Goal: Browse casually

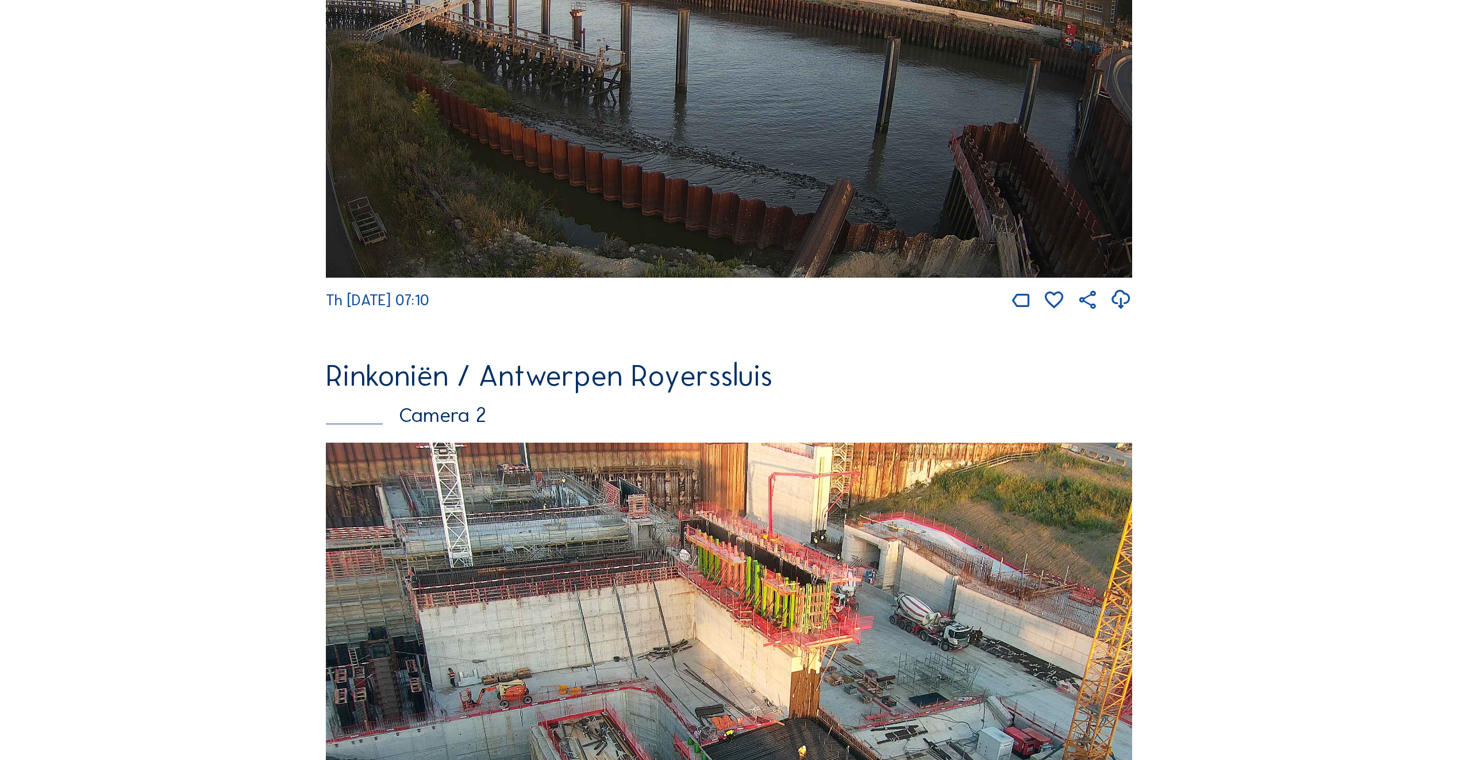
scroll to position [396, 0]
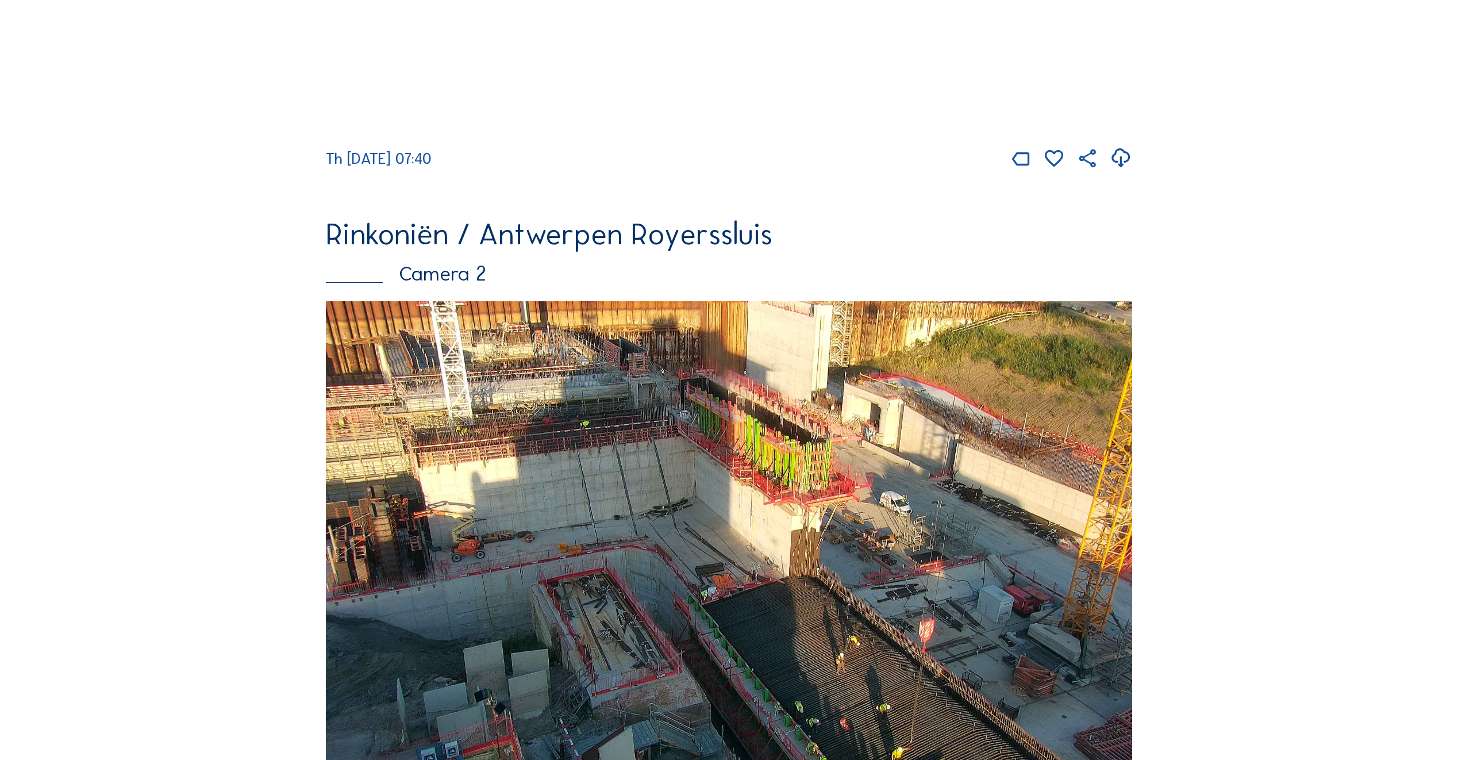
scroll to position [632, 0]
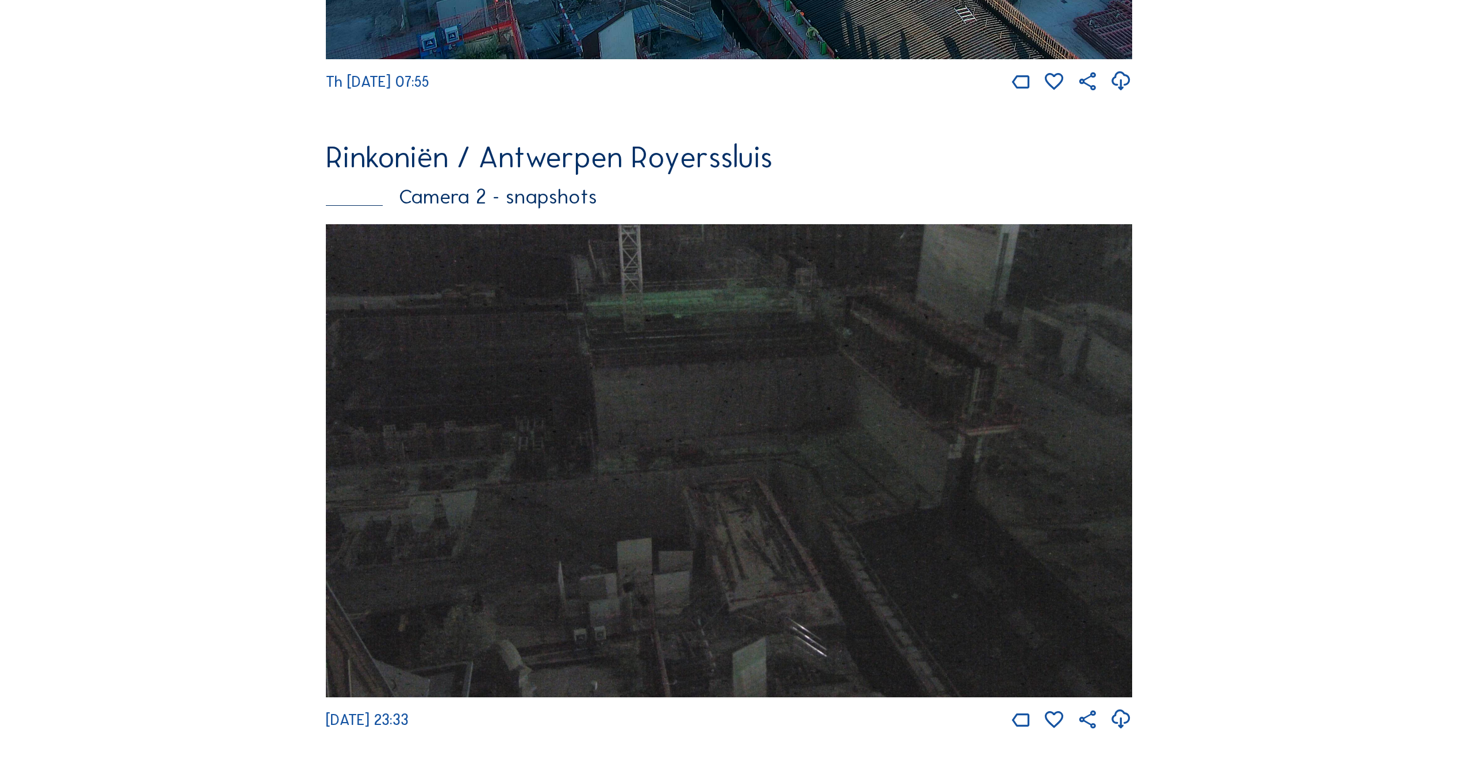
scroll to position [1150, 0]
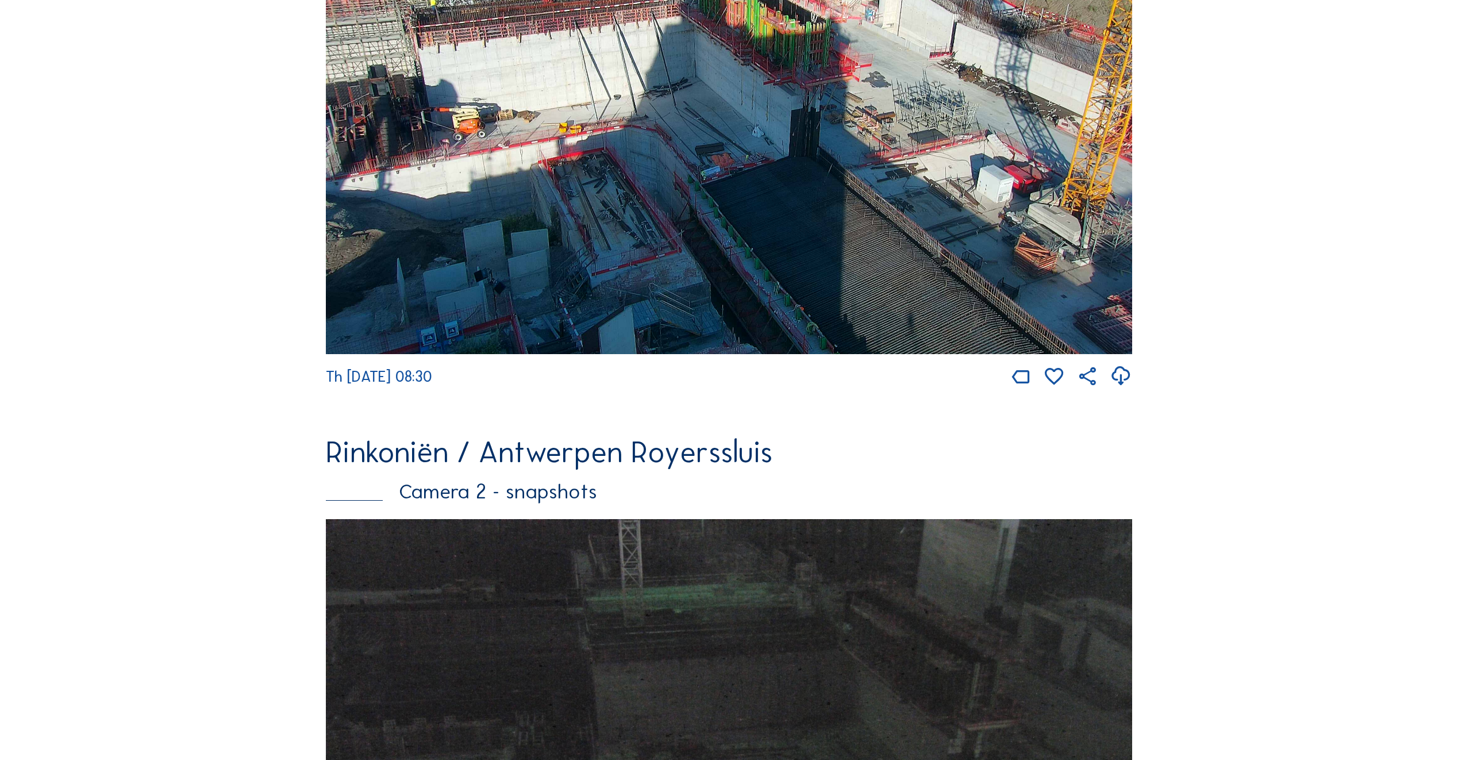
scroll to position [748, 0]
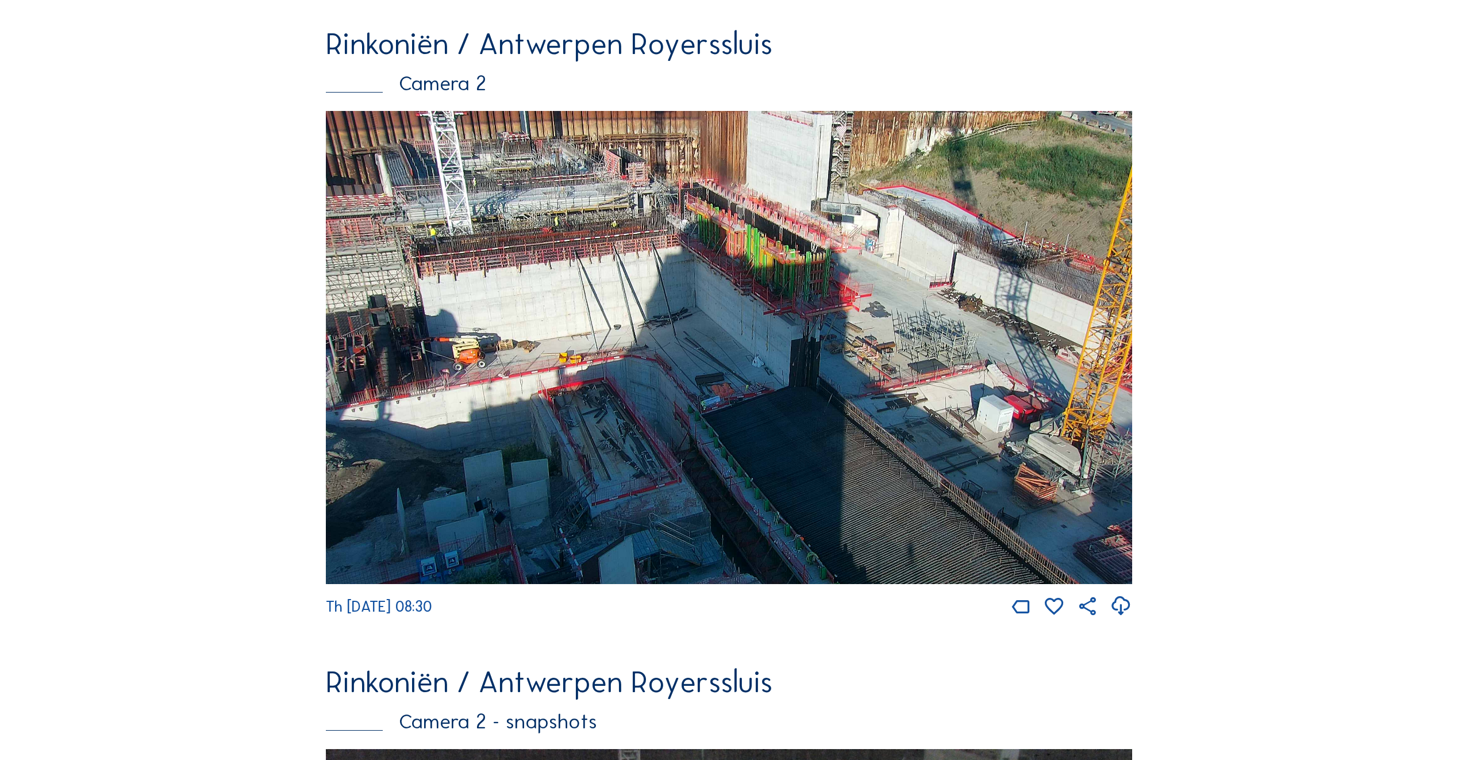
click at [446, 425] on img at bounding box center [729, 347] width 806 height 473
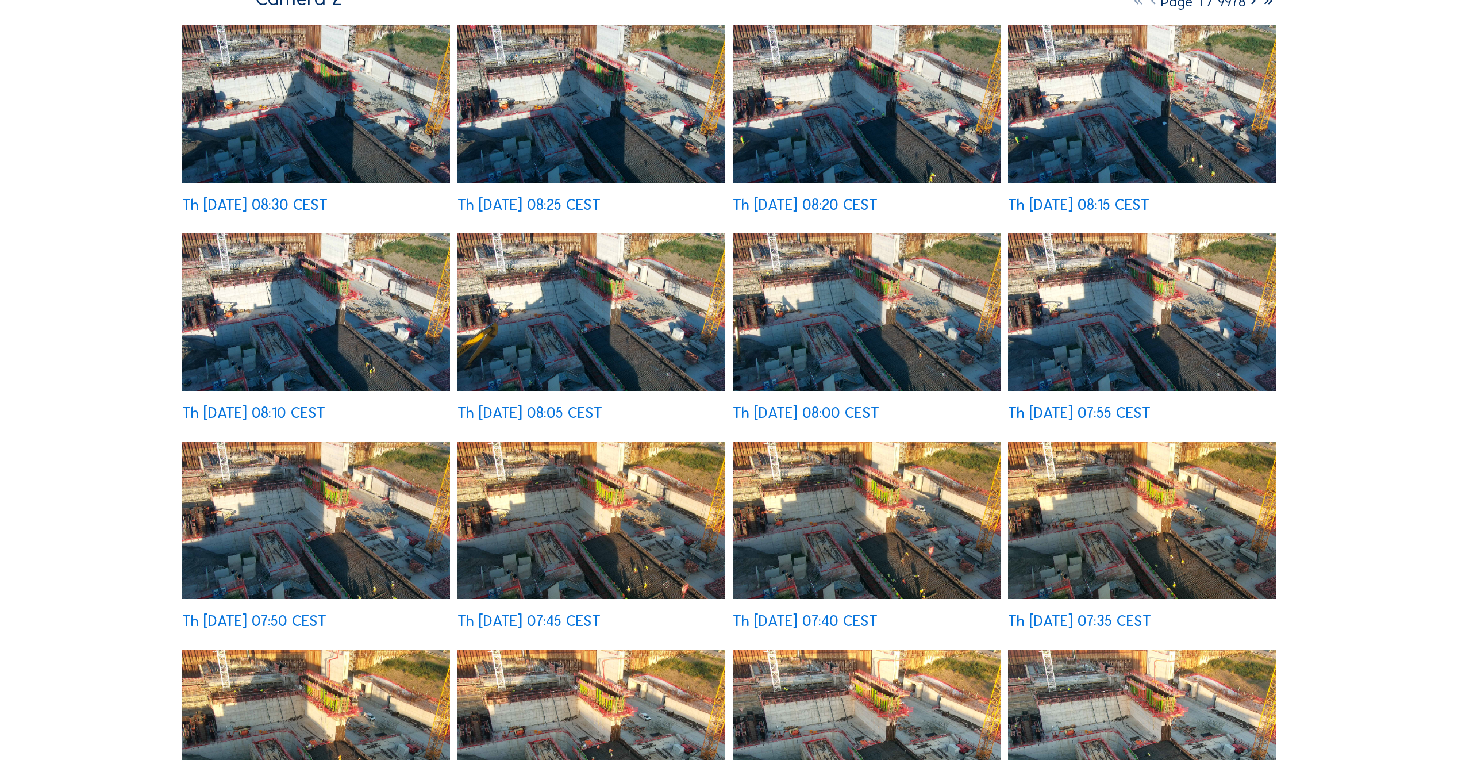
scroll to position [172, 0]
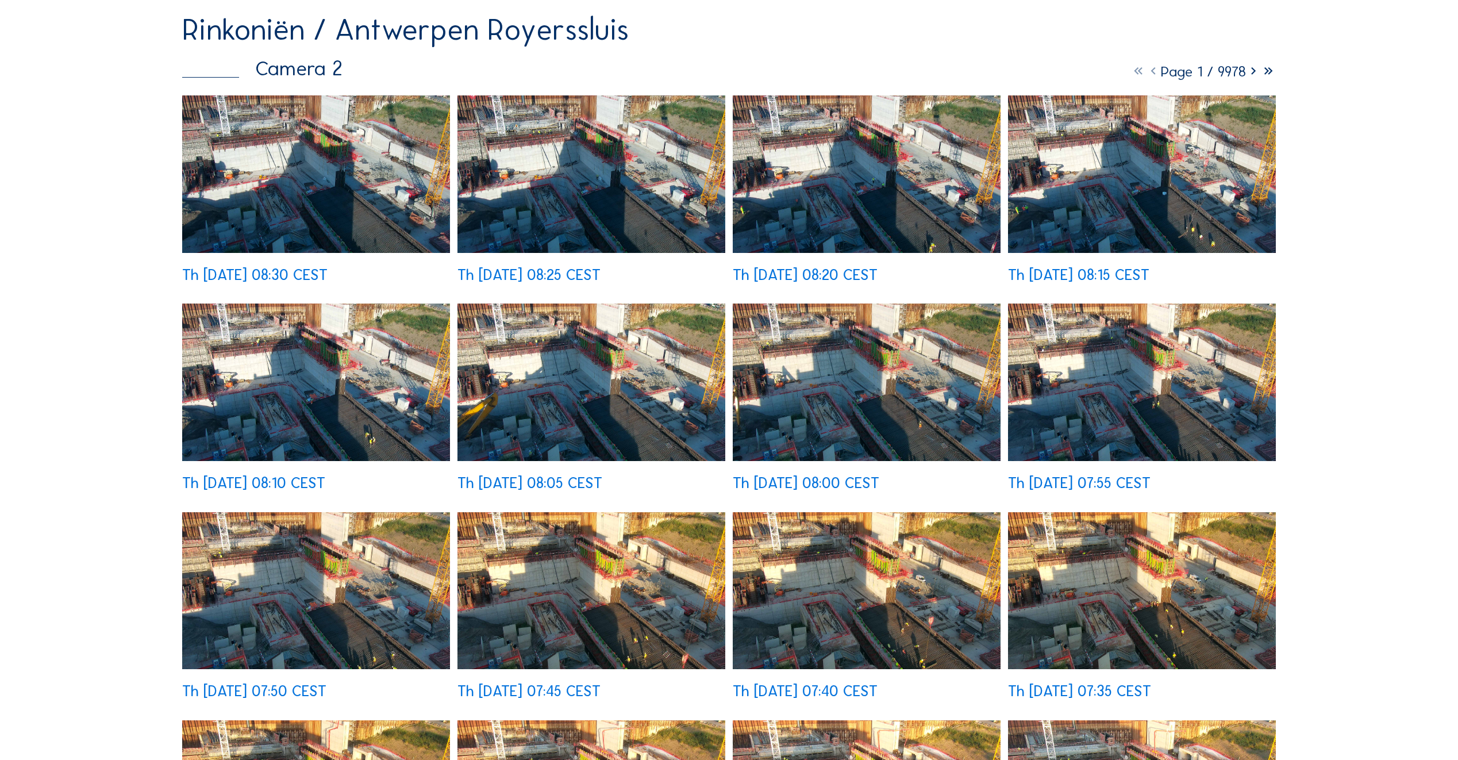
click at [1037, 214] on img at bounding box center [1142, 173] width 268 height 157
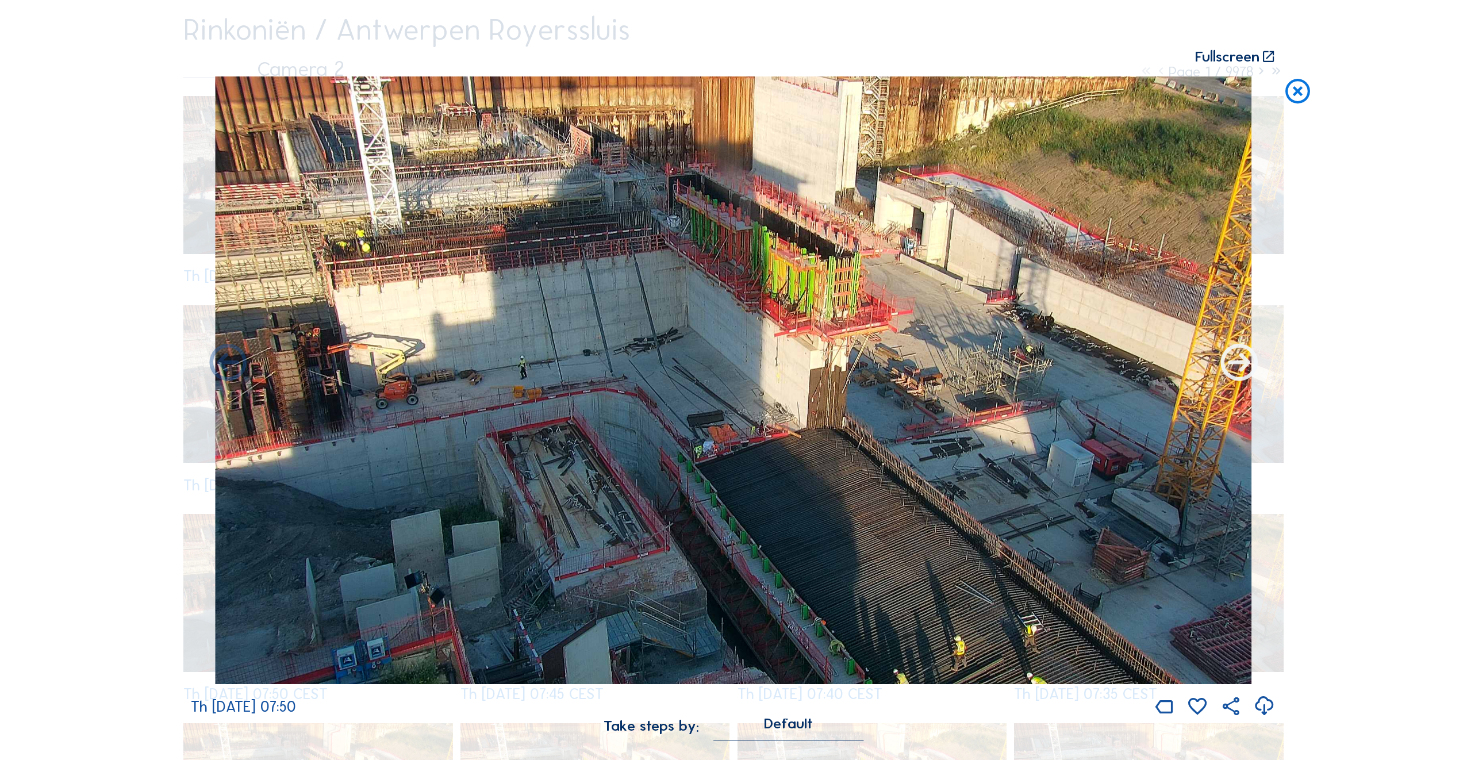
click at [1229, 361] on icon at bounding box center [1239, 364] width 44 height 44
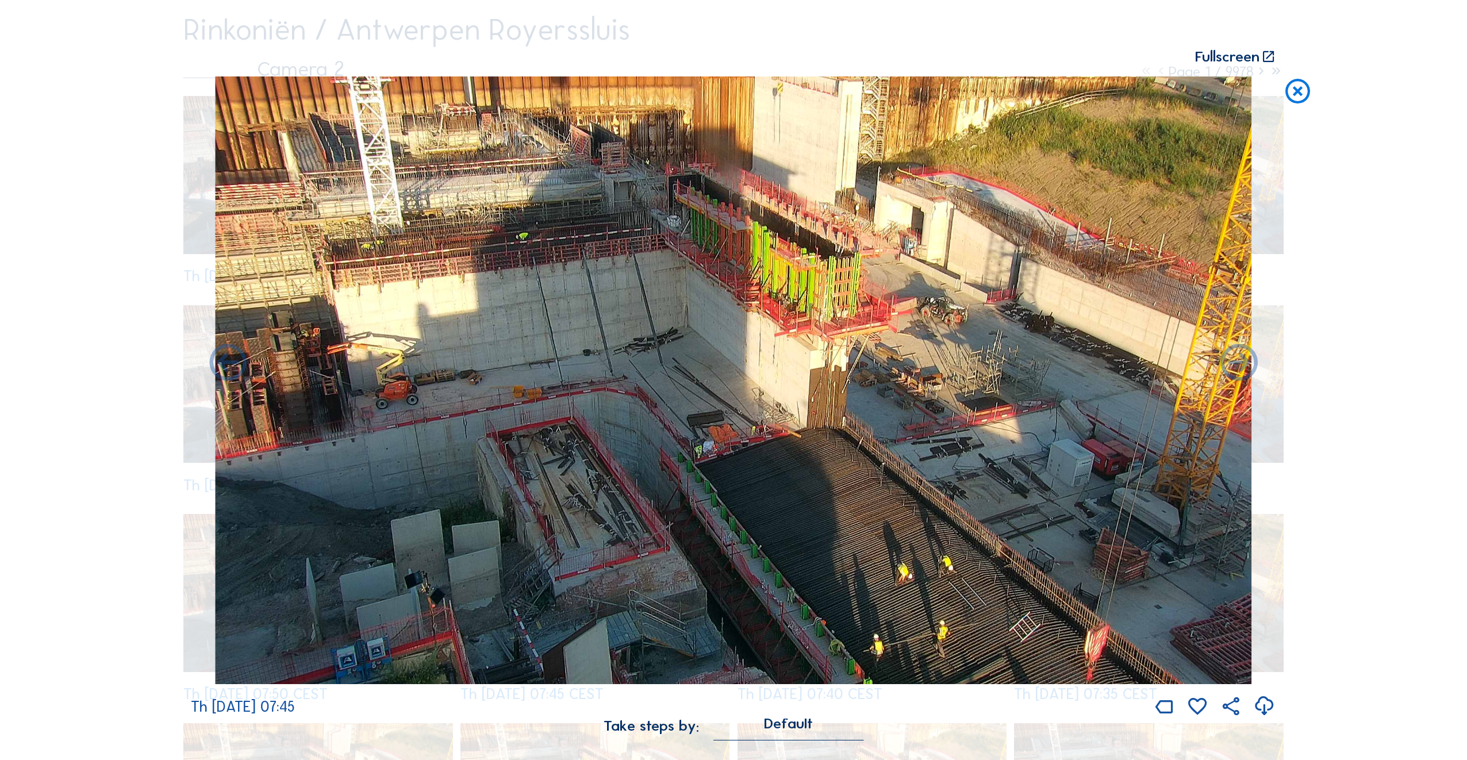
click at [1300, 88] on icon at bounding box center [1298, 91] width 30 height 31
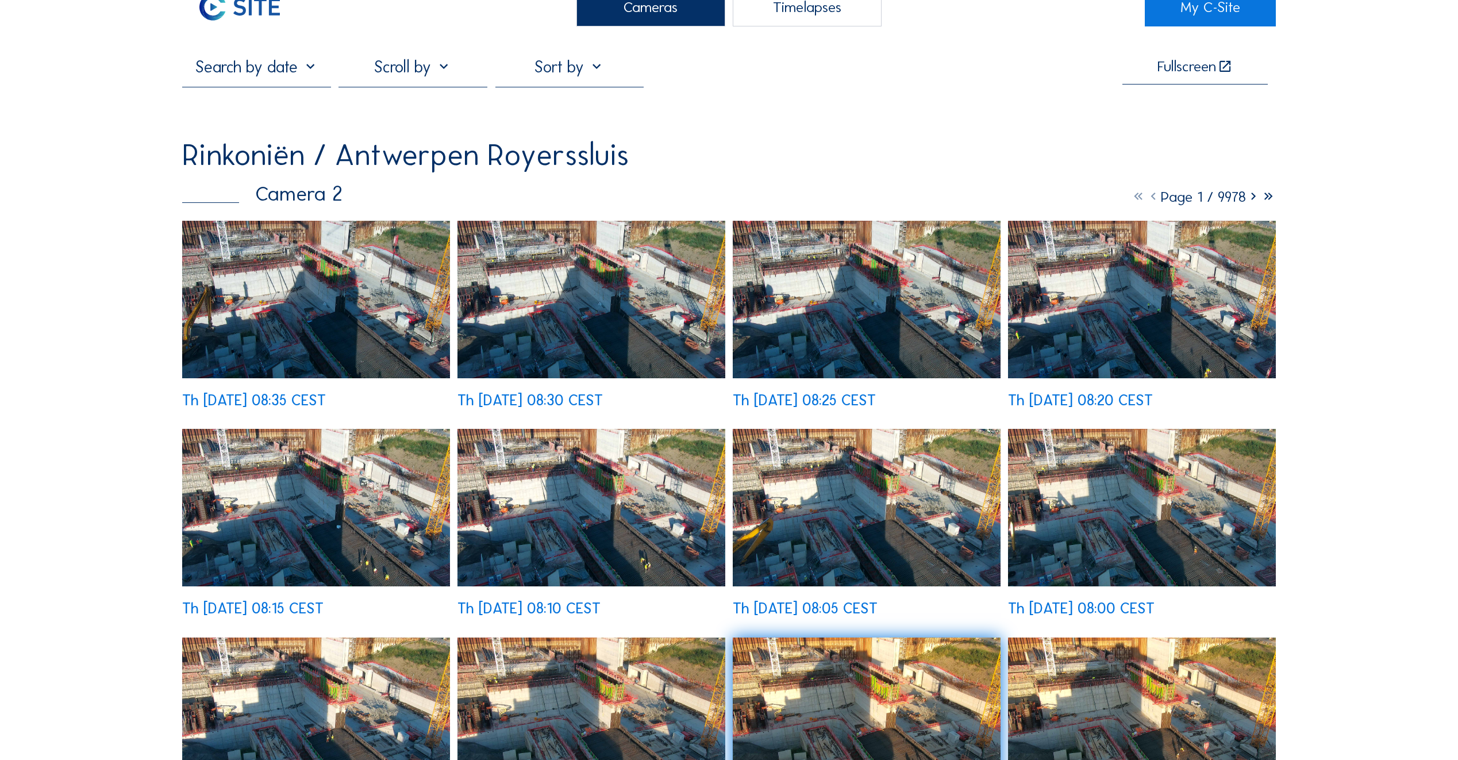
scroll to position [0, 0]
